Goal: Transaction & Acquisition: Obtain resource

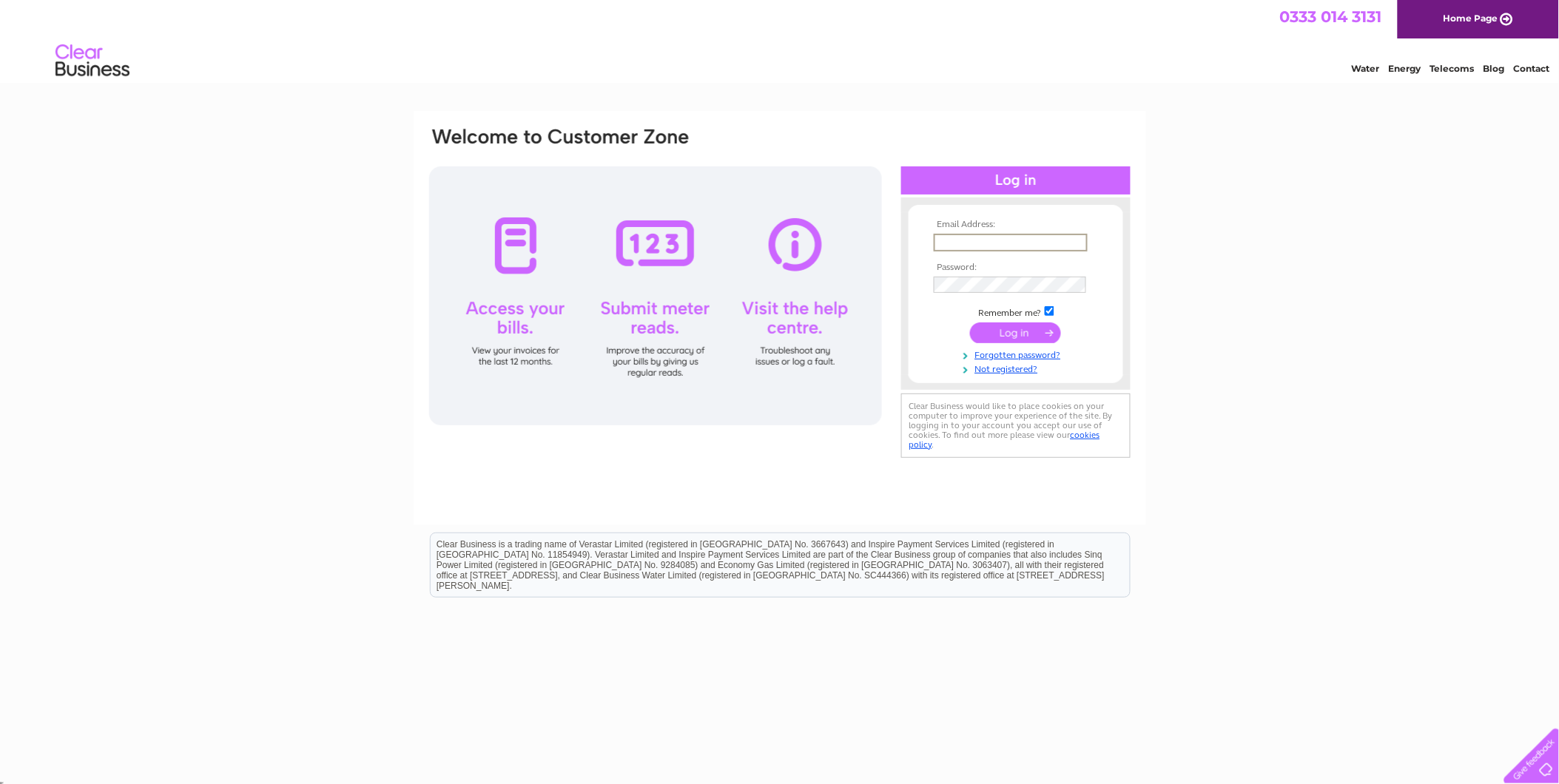
click at [1015, 241] on input "text" at bounding box center [1011, 242] width 154 height 18
type input "rebecca@headoffice.lieaton.co.uk"
click at [974, 304] on td "Remember me?" at bounding box center [1016, 310] width 172 height 15
click at [923, 276] on form "Email Address: rebecca@headoffice.lieaton.co.uk Password: Forgotten password?" at bounding box center [1016, 296] width 215 height 154
click at [200, 216] on div "Email Address: rebecca@headoffice.lieaton.co.uk Password:" at bounding box center [780, 444] width 1559 height 667
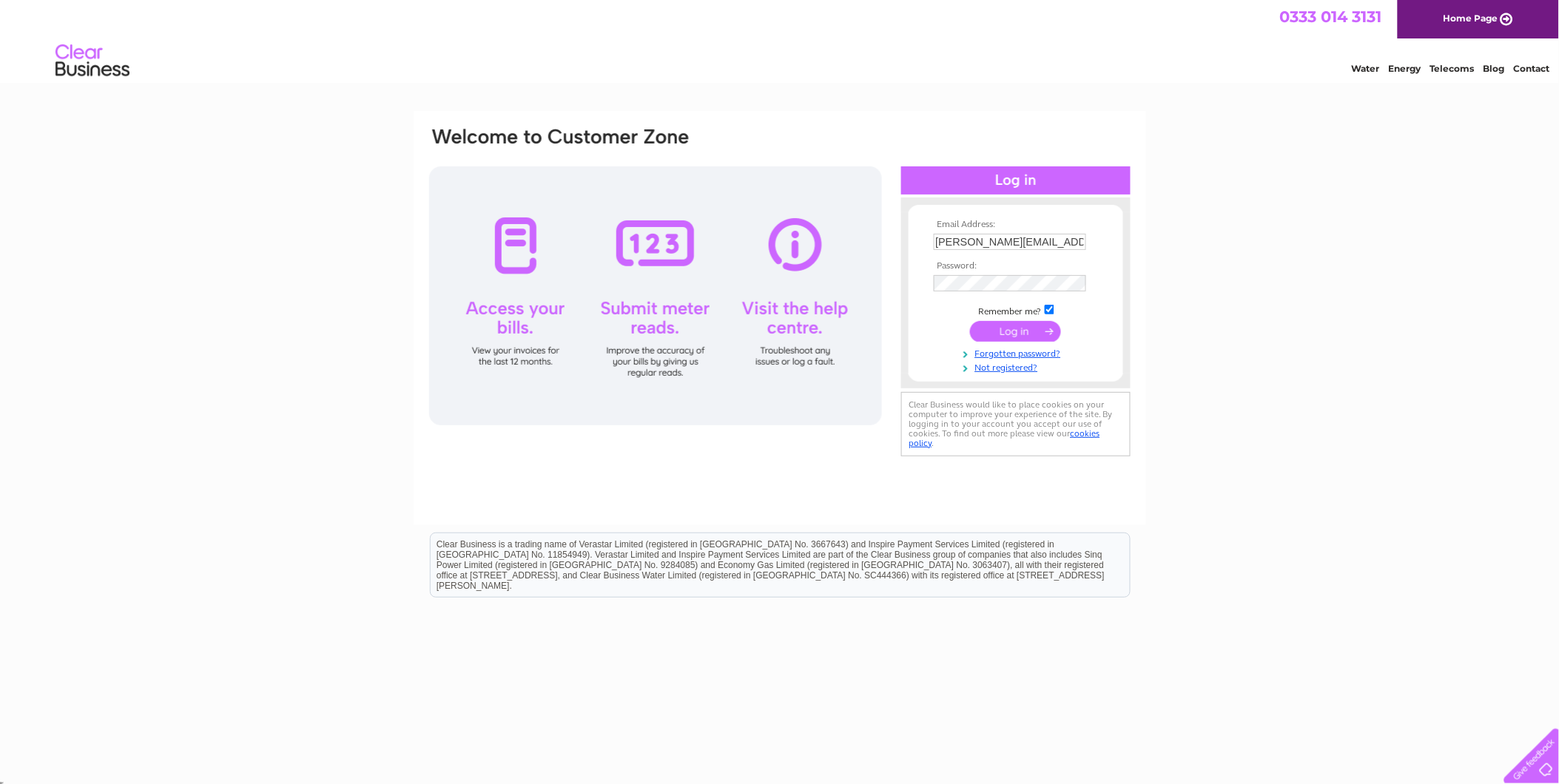
click at [66, 70] on img at bounding box center [92, 61] width 75 height 45
click at [973, 235] on input "text" at bounding box center [1010, 241] width 153 height 16
type input "rebecca@headoffice.lieaton.co.uk"
click at [989, 353] on link "Forgotten password?" at bounding box center [1018, 354] width 168 height 14
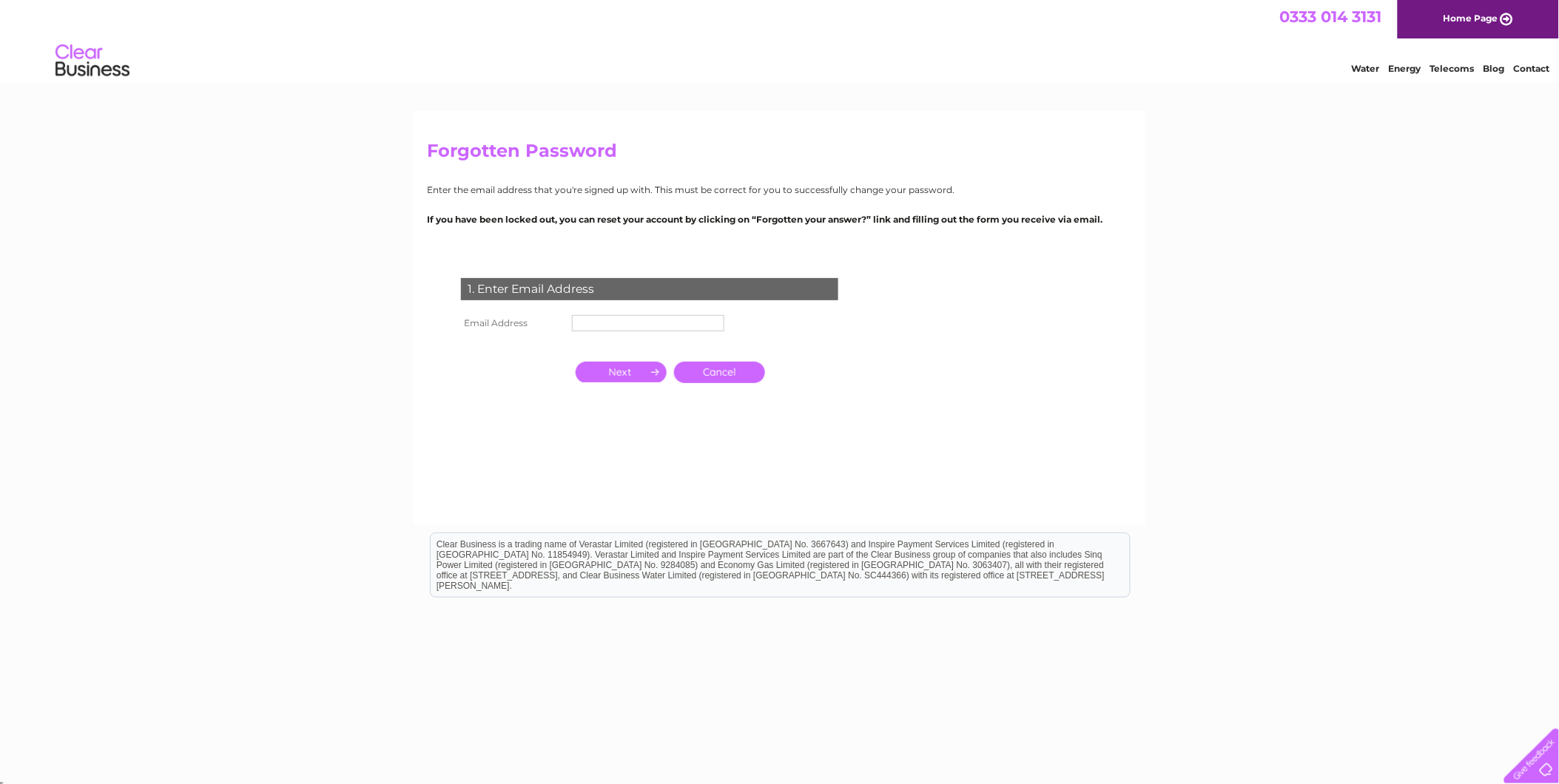
click at [574, 321] on input "text" at bounding box center [648, 323] width 153 height 16
click at [626, 367] on input "button" at bounding box center [621, 374] width 91 height 21
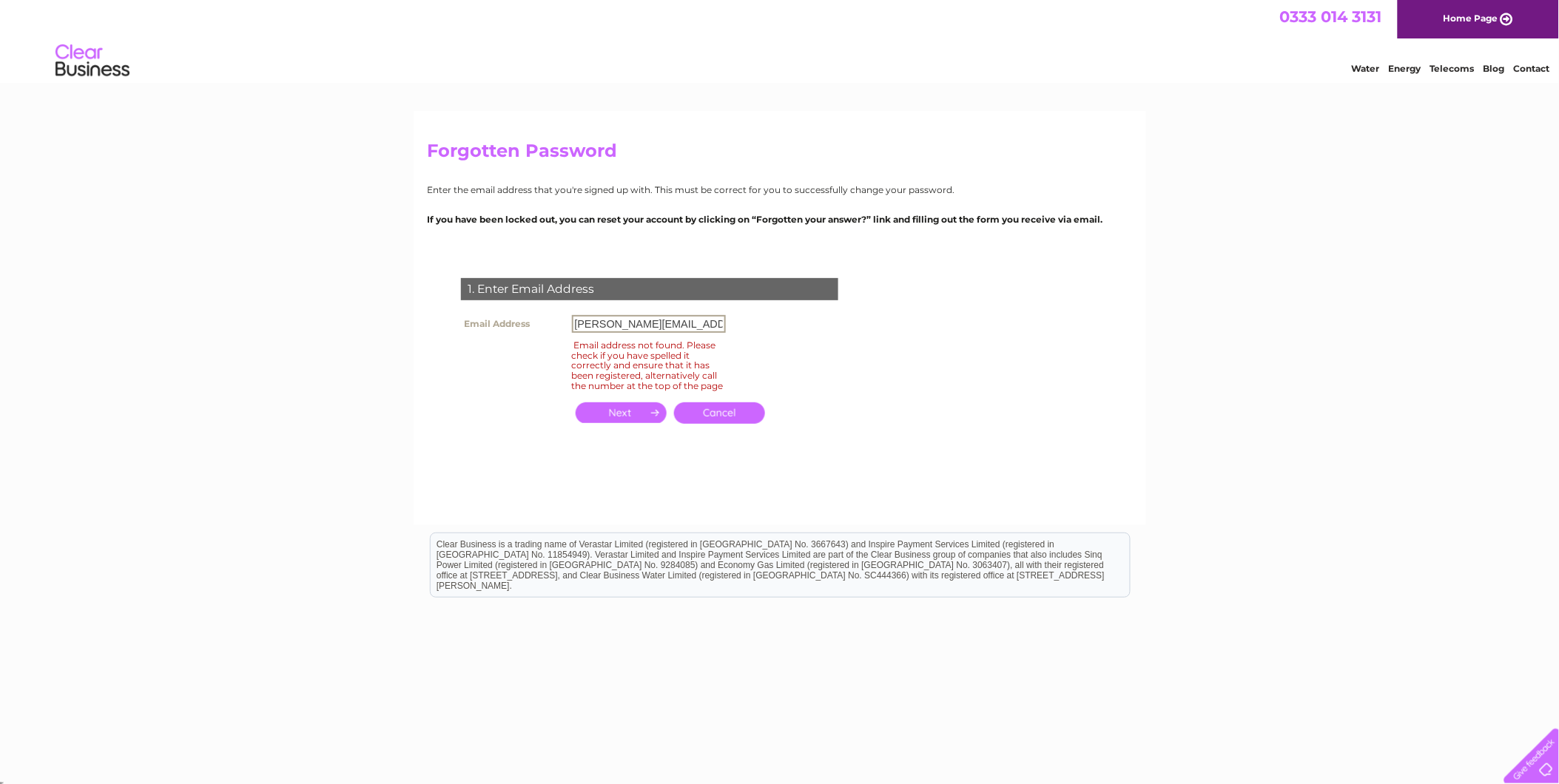
drag, startPoint x: 719, startPoint y: 321, endPoint x: -10, endPoint y: 344, distance: 729.4
click at [0, 344] on html "Forgotten Password Enter the email address that you're signed up with. This mus…" at bounding box center [780, 394] width 1559 height 789
type input "."
click at [624, 418] on input "button" at bounding box center [621, 413] width 91 height 21
click at [620, 422] on input "button" at bounding box center [621, 413] width 91 height 21
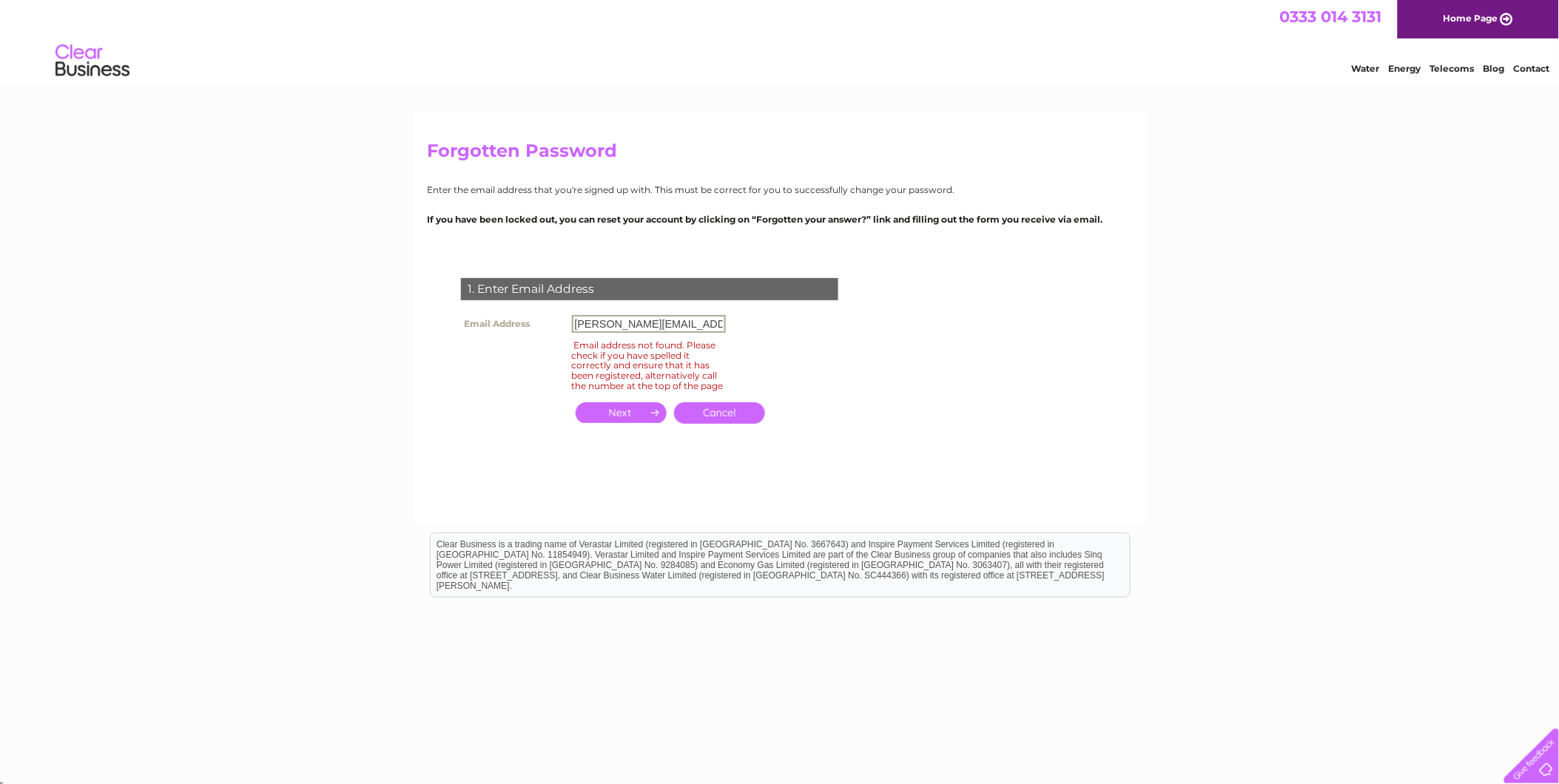
drag, startPoint x: 719, startPoint y: 323, endPoint x: 298, endPoint y: 306, distance: 421.3
click at [299, 305] on div "Forgotten Password Enter the email address that you're signed up with. This mus…" at bounding box center [780, 444] width 1559 height 667
type input "k"
type input "[PERSON_NAME][EMAIL_ADDRESS][PERSON_NAME][DOMAIN_NAME]"
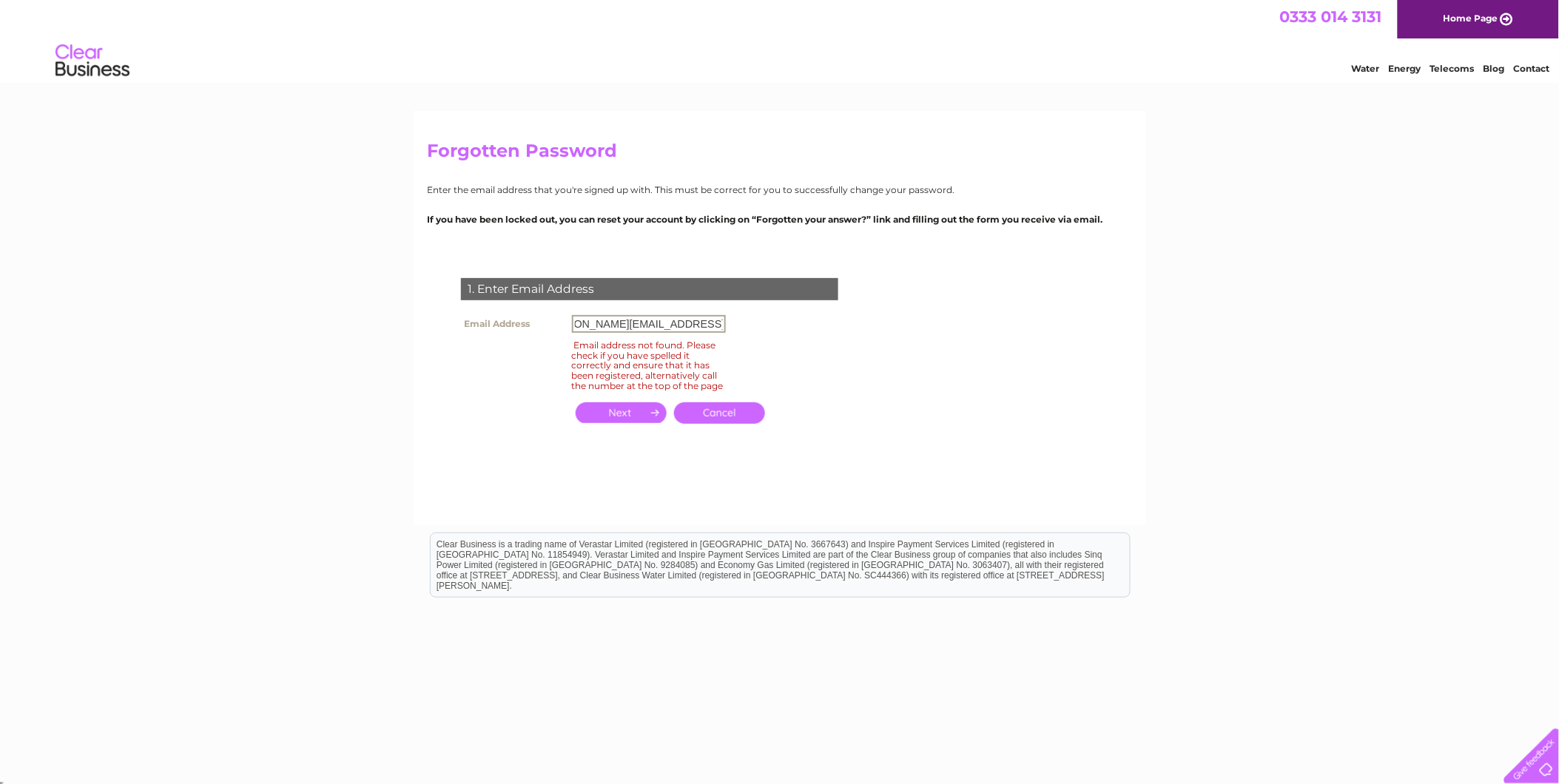
click input "submit" at bounding box center [0, 0] width 0 height 0
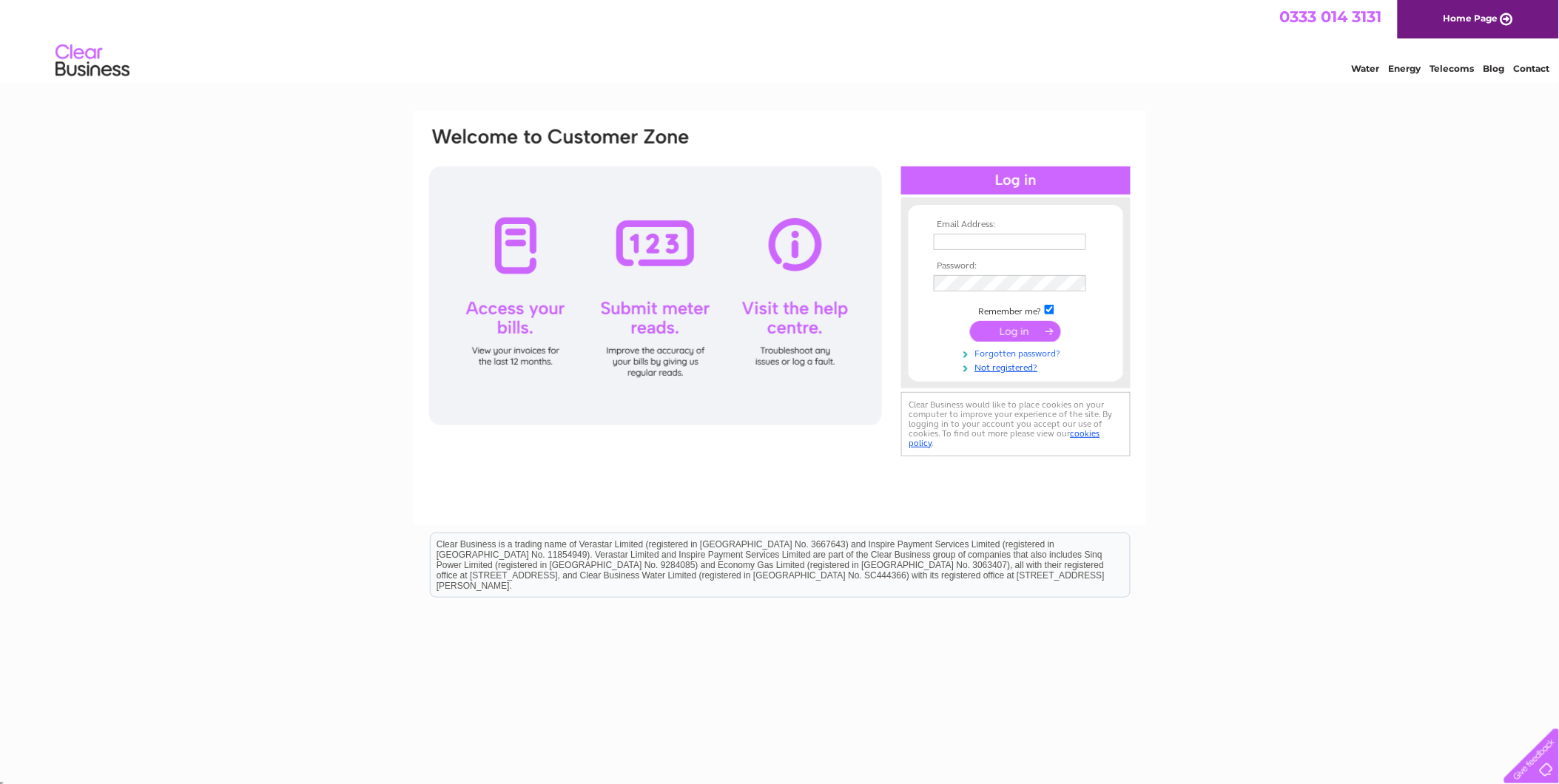
click at [1010, 354] on link "Forgotten password?" at bounding box center [1018, 352] width 168 height 14
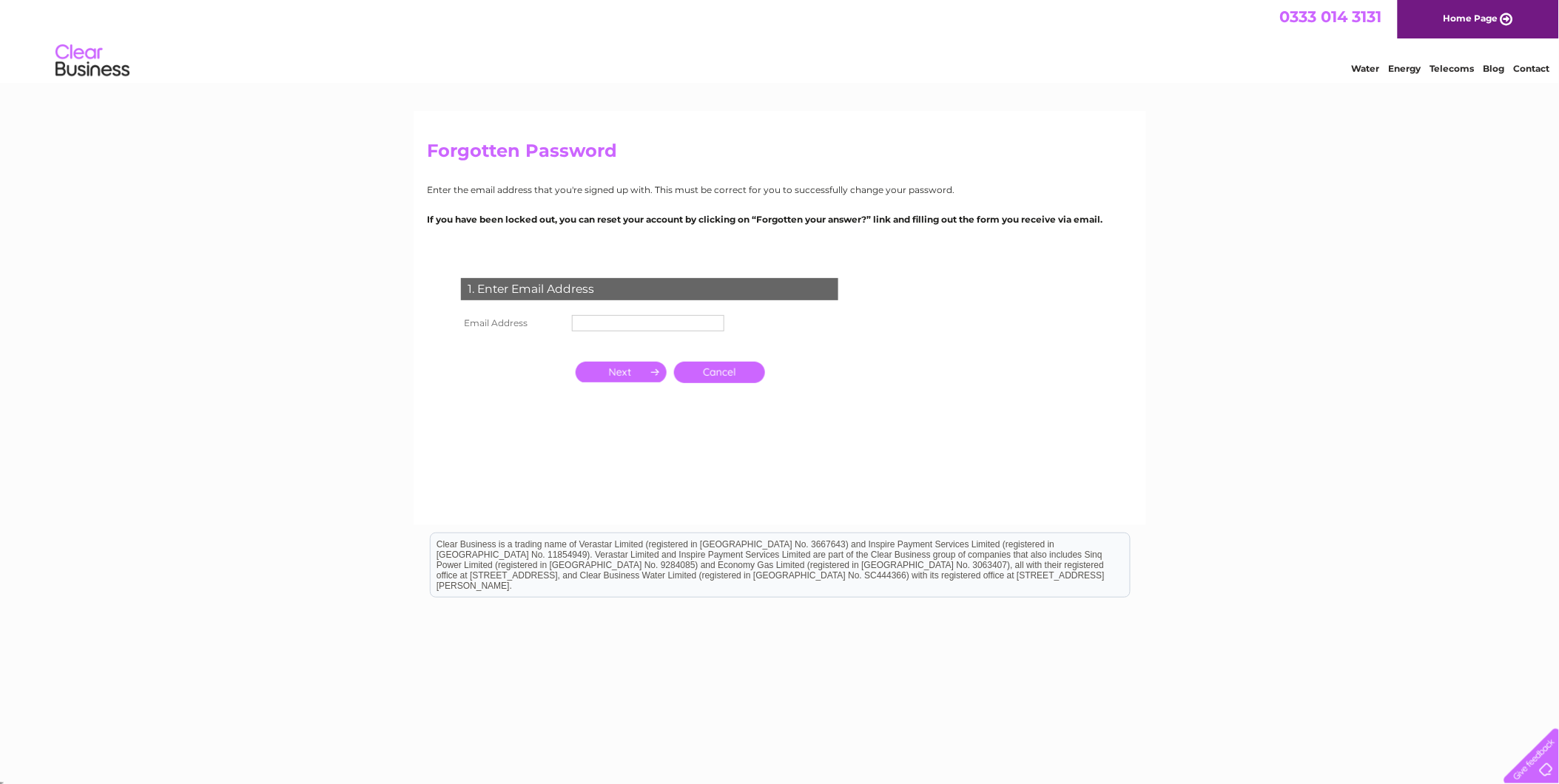
click at [595, 313] on td at bounding box center [649, 323] width 160 height 23
click at [602, 316] on input "text" at bounding box center [648, 323] width 153 height 16
type input "jayne.wilson@headoffice.lieaton.co.uk"
click at [607, 382] on input "button" at bounding box center [621, 372] width 91 height 21
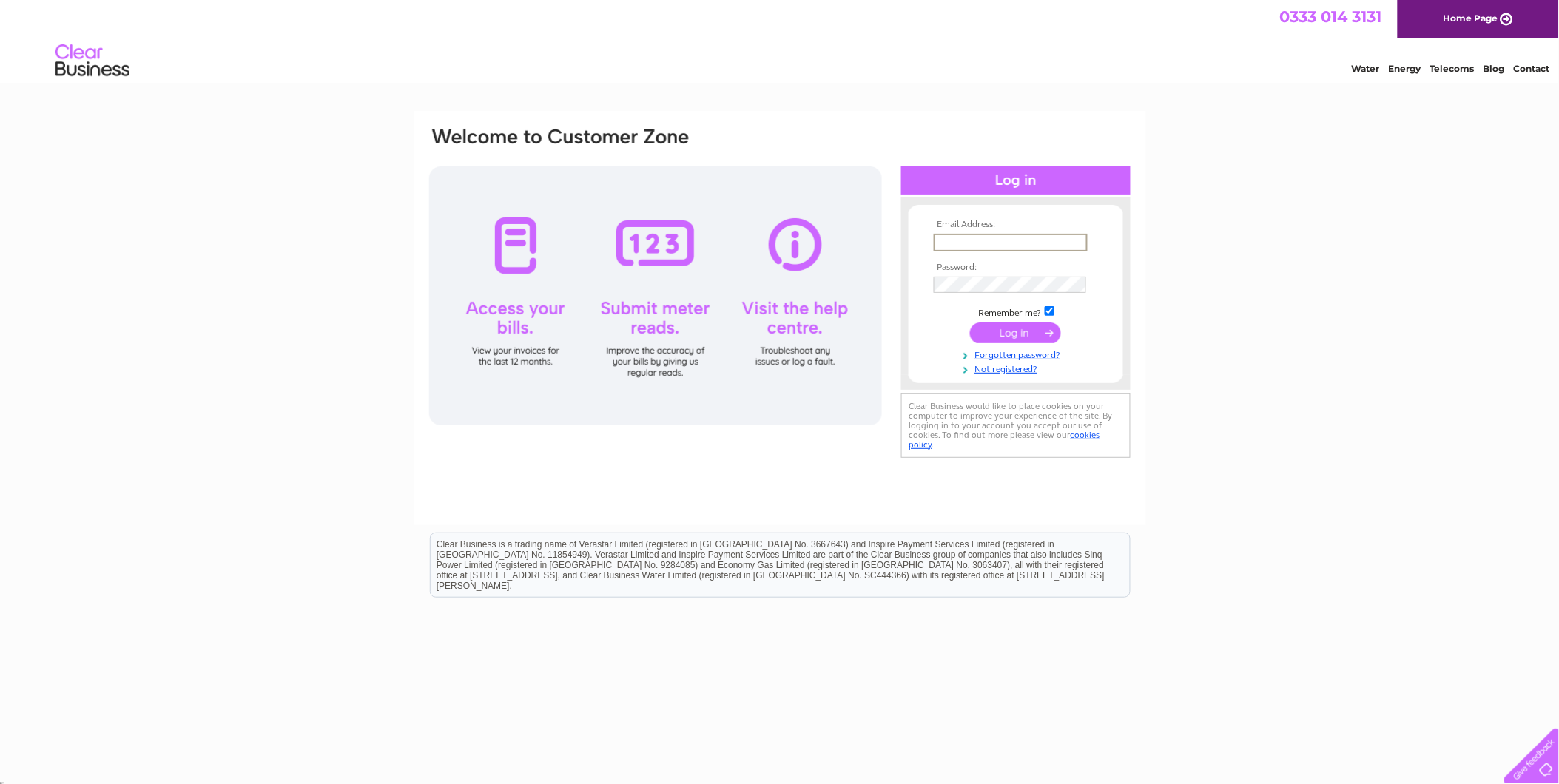
click at [941, 249] on input "text" at bounding box center [1011, 242] width 154 height 18
type input "emma@headoffice.lieaton.co.uk"
click at [1002, 333] on input "submit" at bounding box center [1015, 332] width 91 height 21
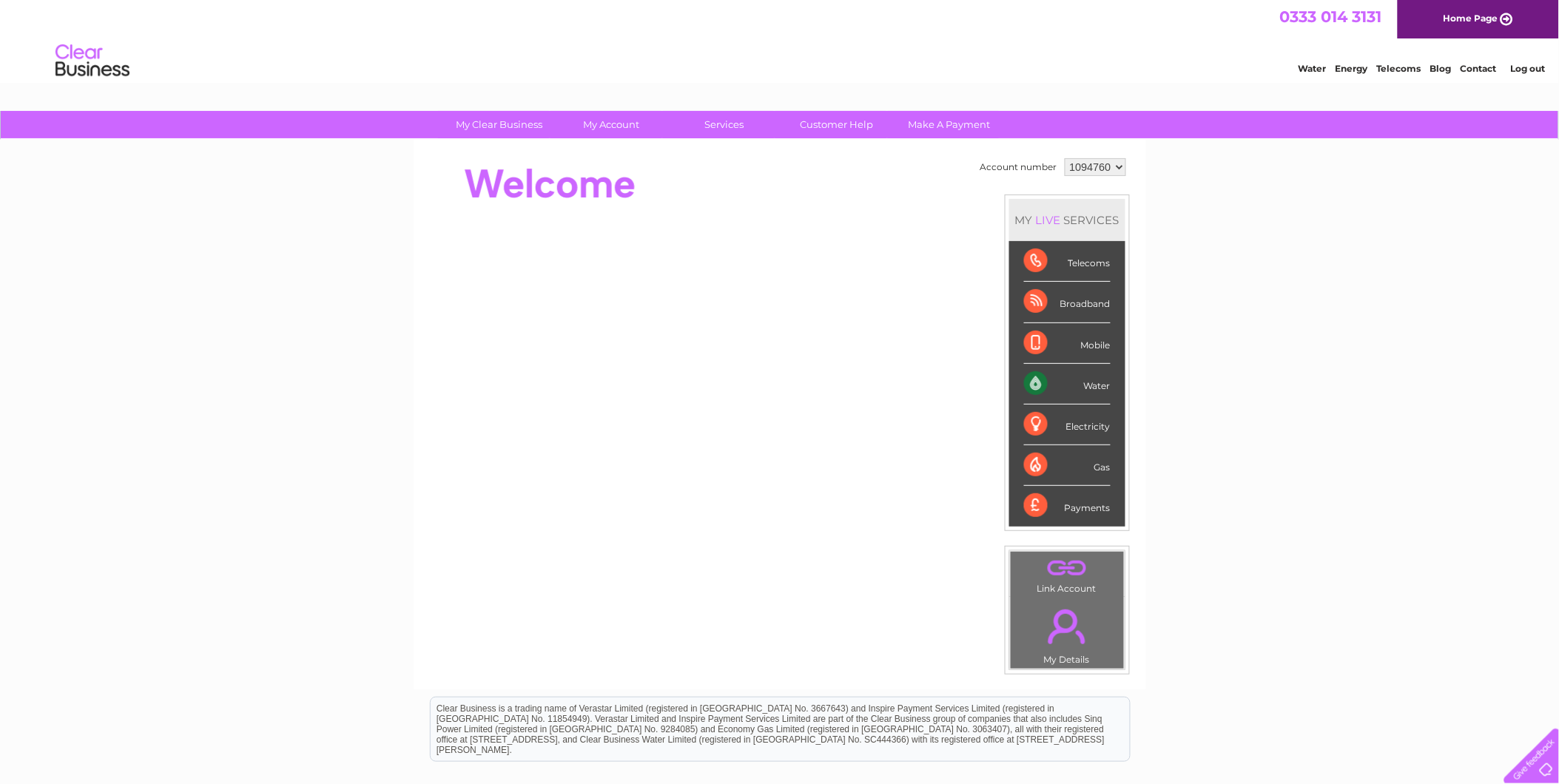
click at [1111, 154] on td "1094760 1110966" at bounding box center [1095, 166] width 69 height 25
click at [1101, 161] on select "1094760 1110966" at bounding box center [1095, 167] width 61 height 18
select select "1110966"
click at [1065, 158] on select "1094760 1110966" at bounding box center [1095, 167] width 61 height 18
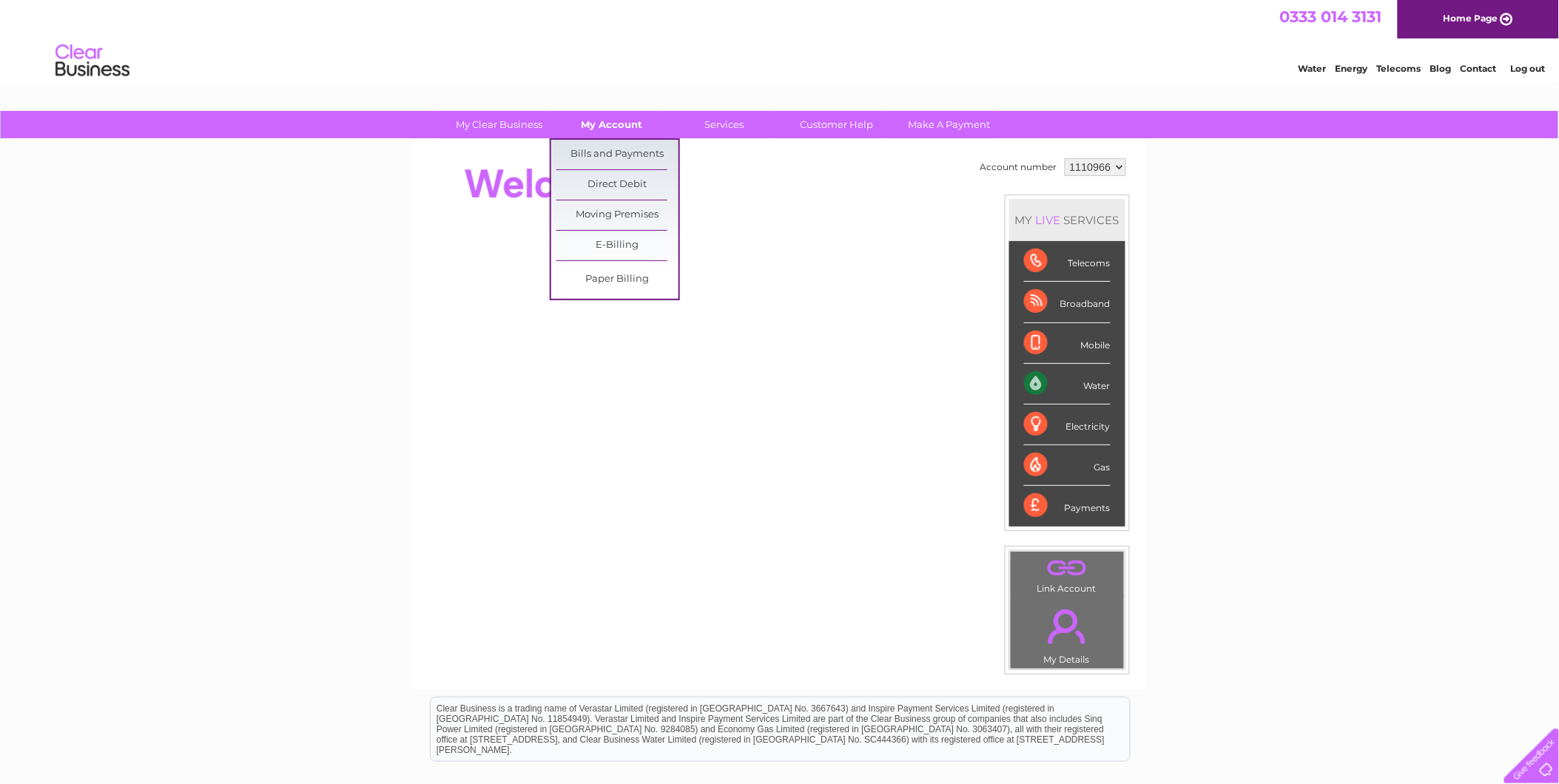
click at [615, 126] on link "My Account" at bounding box center [611, 124] width 122 height 27
click at [619, 151] on link "Bills and Payments" at bounding box center [617, 154] width 122 height 30
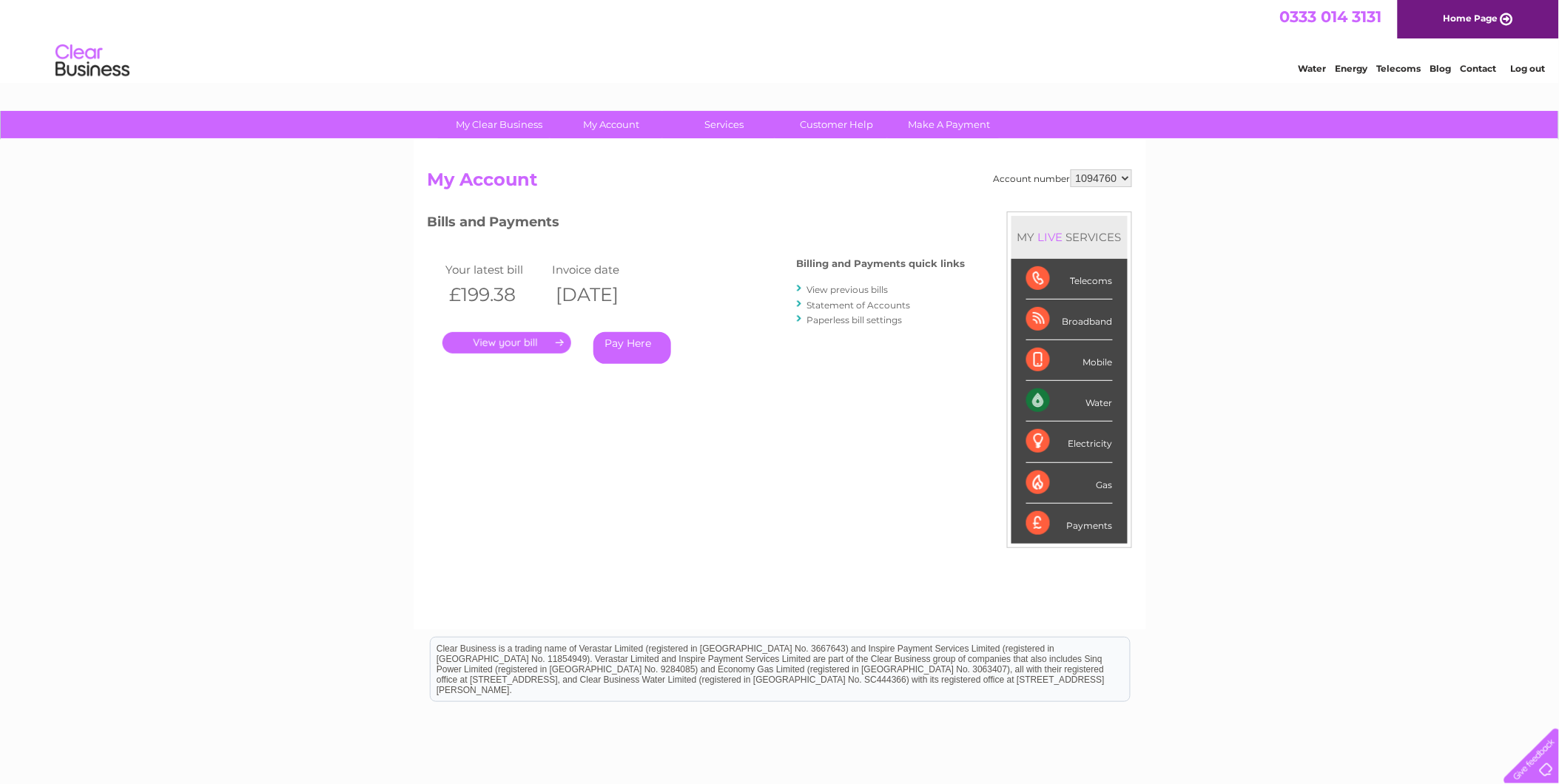
click at [522, 342] on link "." at bounding box center [506, 342] width 128 height 22
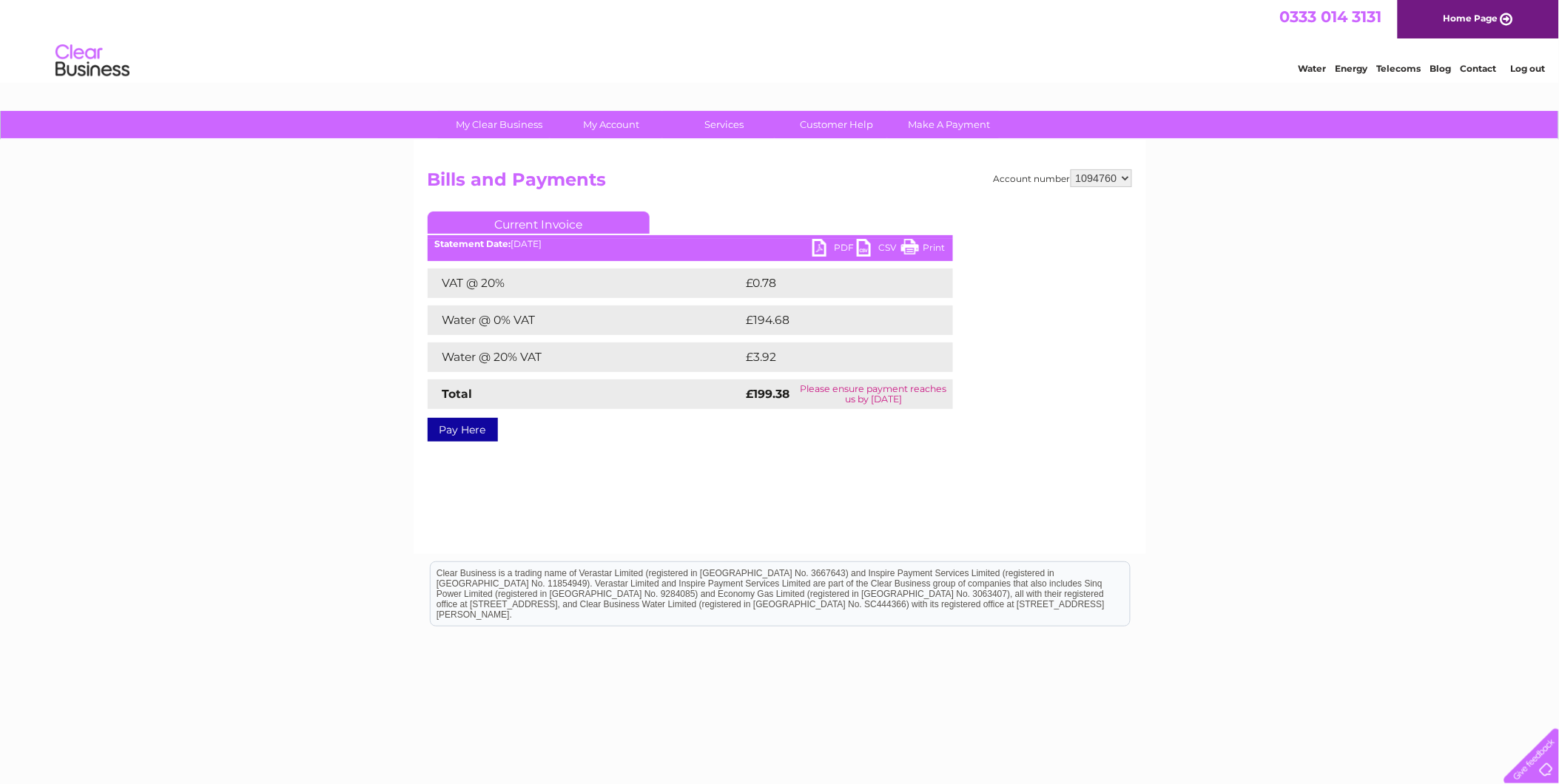
click at [827, 245] on link "PDF" at bounding box center [834, 249] width 44 height 22
click at [1081, 181] on select "1094760 1110966" at bounding box center [1102, 178] width 61 height 18
select select "1110966"
click at [1071, 170] on select "1094760 1110966" at bounding box center [1102, 178] width 61 height 18
click at [824, 245] on link "PDF" at bounding box center [834, 249] width 44 height 22
